Goal: Task Accomplishment & Management: Complete application form

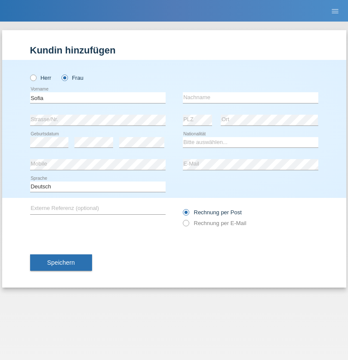
type input "Sofia"
click at [251, 97] on input "text" at bounding box center [251, 97] width 136 height 11
type input "[PERSON_NAME]"
select select "PT"
select select "C"
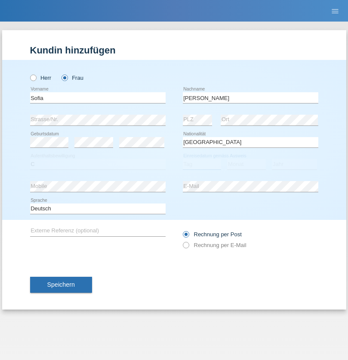
select select "12"
select select "10"
select select "1983"
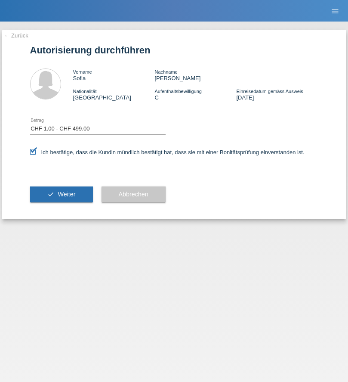
select select "1"
click at [61, 194] on span "Weiter" at bounding box center [67, 194] width 18 height 7
